Goal: Check status: Check status

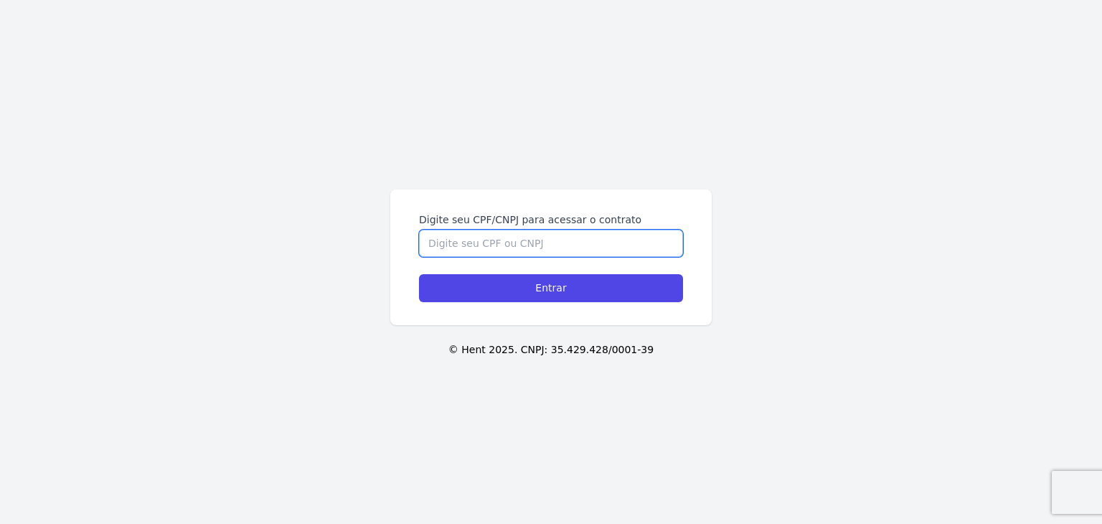
click at [623, 245] on input "Digite seu CPF/CNPJ para acessar o contrato" at bounding box center [551, 243] width 264 height 27
paste input "437.669.448-78"
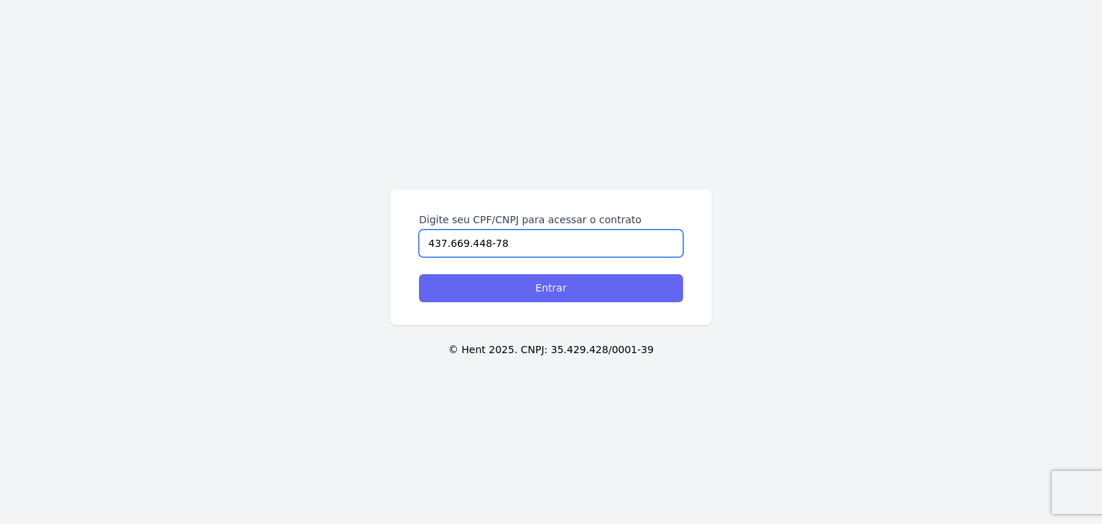
type input "437.669.448-78"
click at [611, 290] on input "Entrar" at bounding box center [551, 288] width 264 height 28
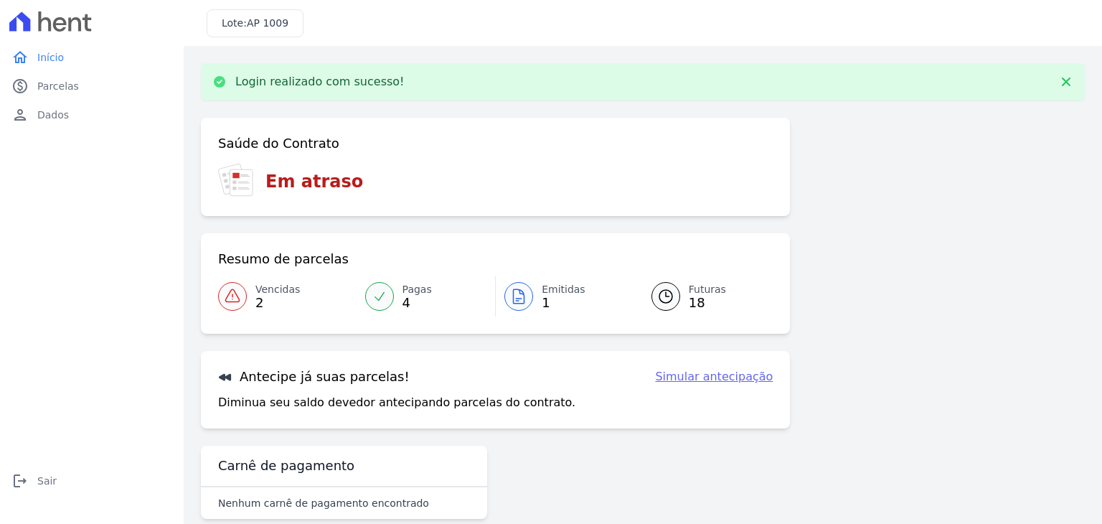
click at [521, 301] on icon at bounding box center [518, 296] width 17 height 17
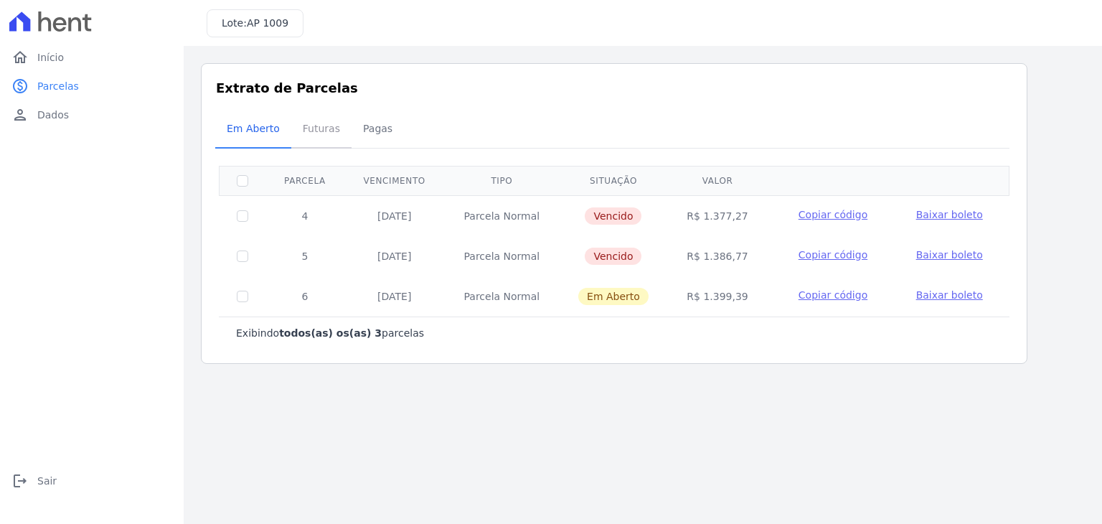
click at [302, 128] on span "Futuras" at bounding box center [321, 128] width 55 height 29
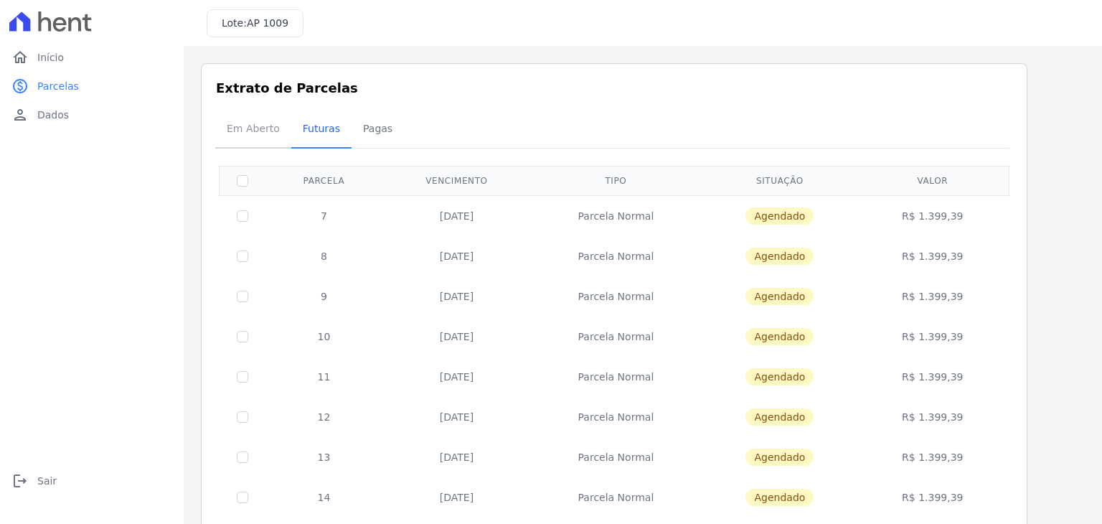
click at [255, 138] on span "Em Aberto" at bounding box center [253, 128] width 70 height 29
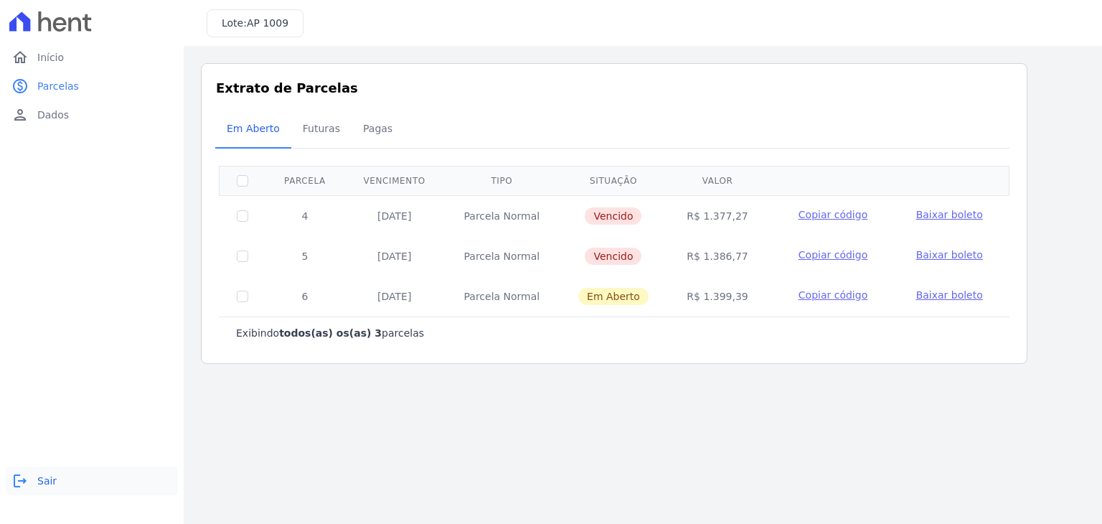
click at [32, 478] on link "logout Sair" at bounding box center [92, 480] width 172 height 29
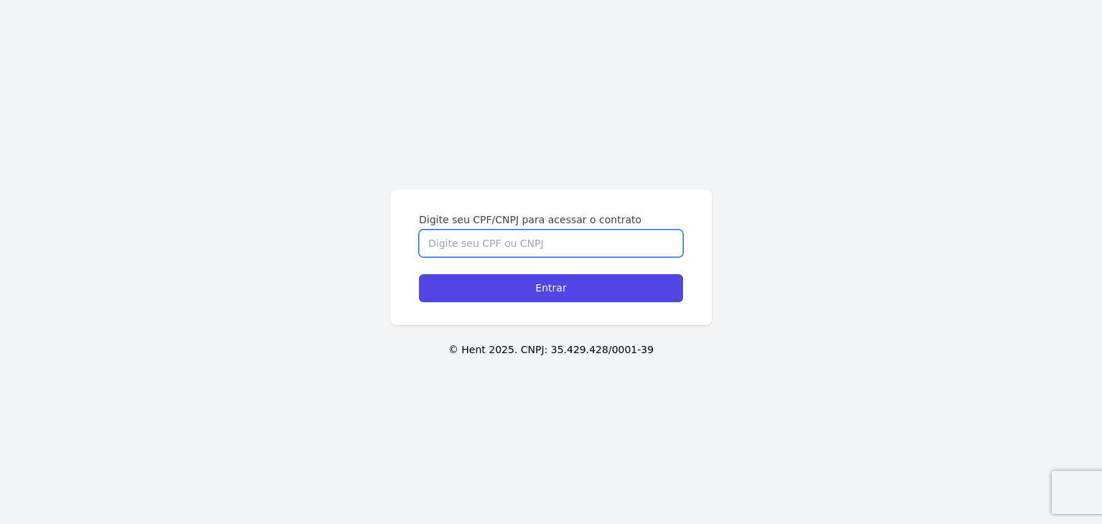
click at [622, 242] on input "Digite seu CPF/CNPJ para acessar o contrato" at bounding box center [551, 243] width 264 height 27
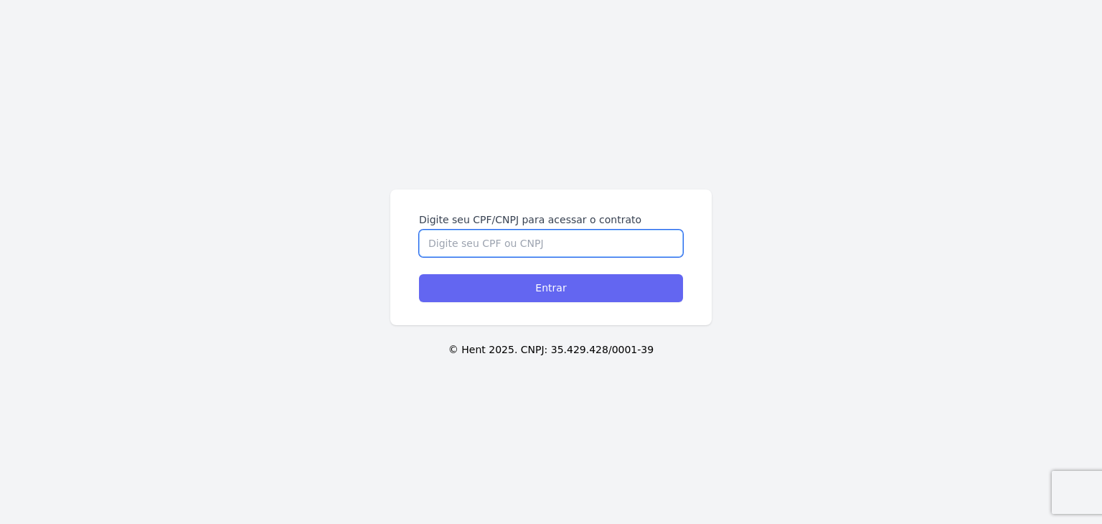
paste input "[PERSON_NAME] de dúvidas ou solicitações, estamos à disposição, através do What…"
type input "[PERSON_NAME] de dúvidas ou solicitações, estamos à disposição, através do What…"
click at [593, 290] on input "Entrar" at bounding box center [551, 288] width 264 height 28
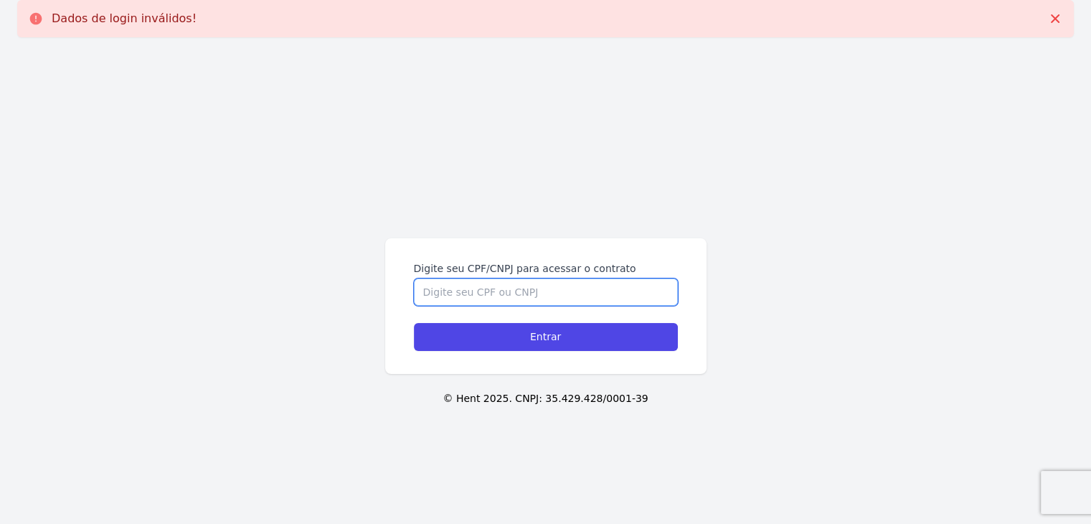
click at [559, 284] on input "Digite seu CPF/CNPJ para acessar o contrato" at bounding box center [546, 291] width 264 height 27
paste input "437.669.448-78"
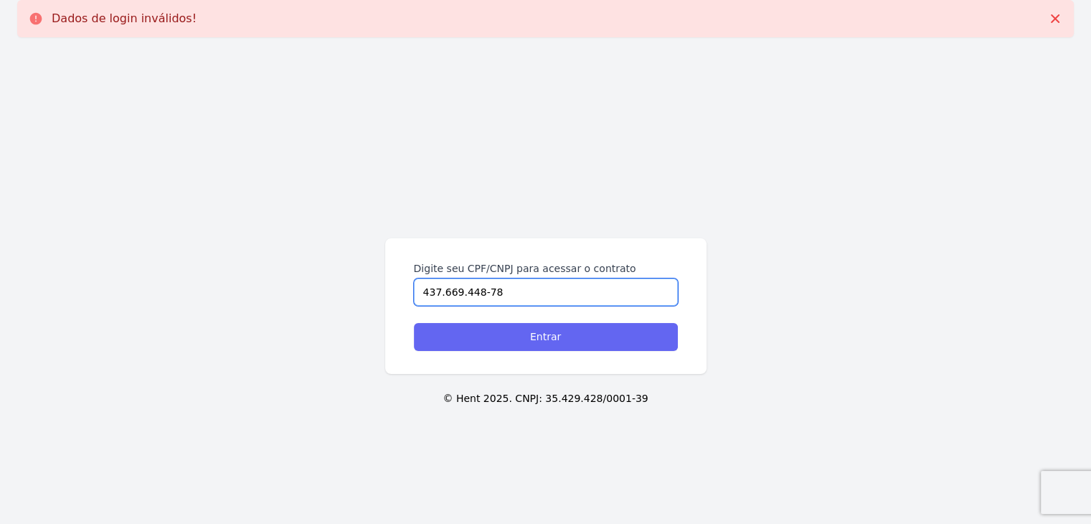
type input "437.669.448-78"
click at [551, 327] on input "Entrar" at bounding box center [546, 337] width 264 height 28
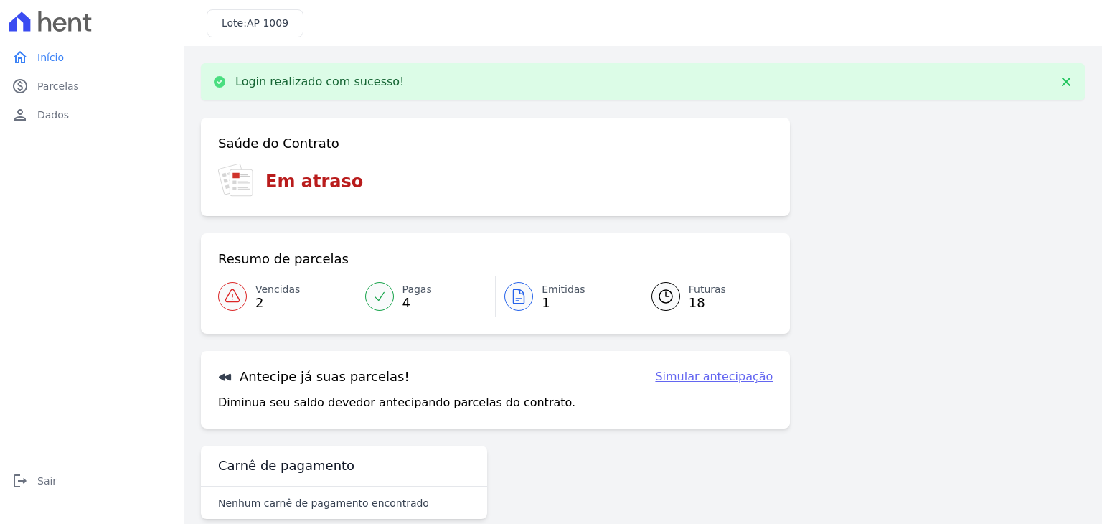
click at [525, 298] on div at bounding box center [518, 296] width 29 height 29
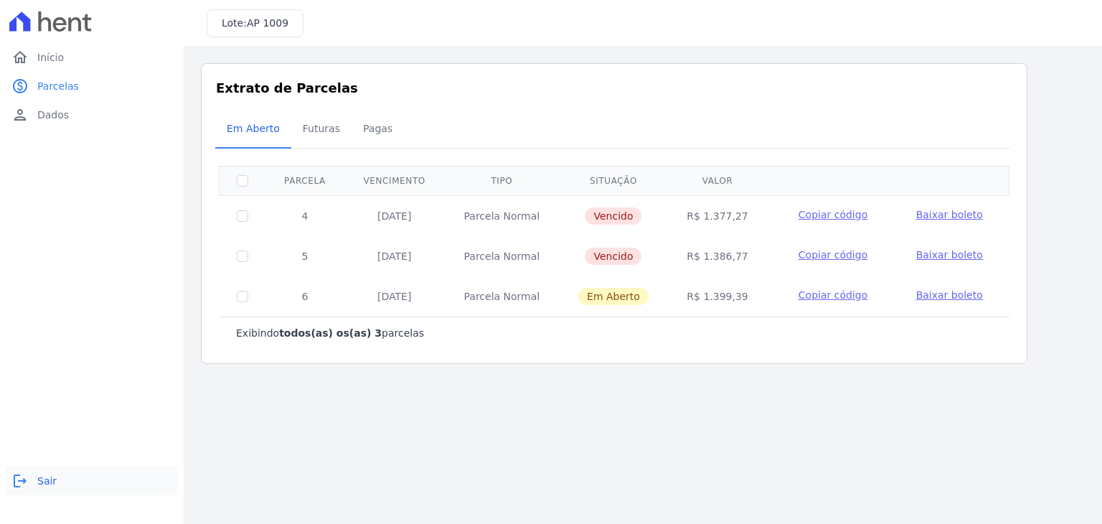
click at [37, 483] on span "Sair" at bounding box center [46, 480] width 19 height 14
